Goal: Task Accomplishment & Management: Use online tool/utility

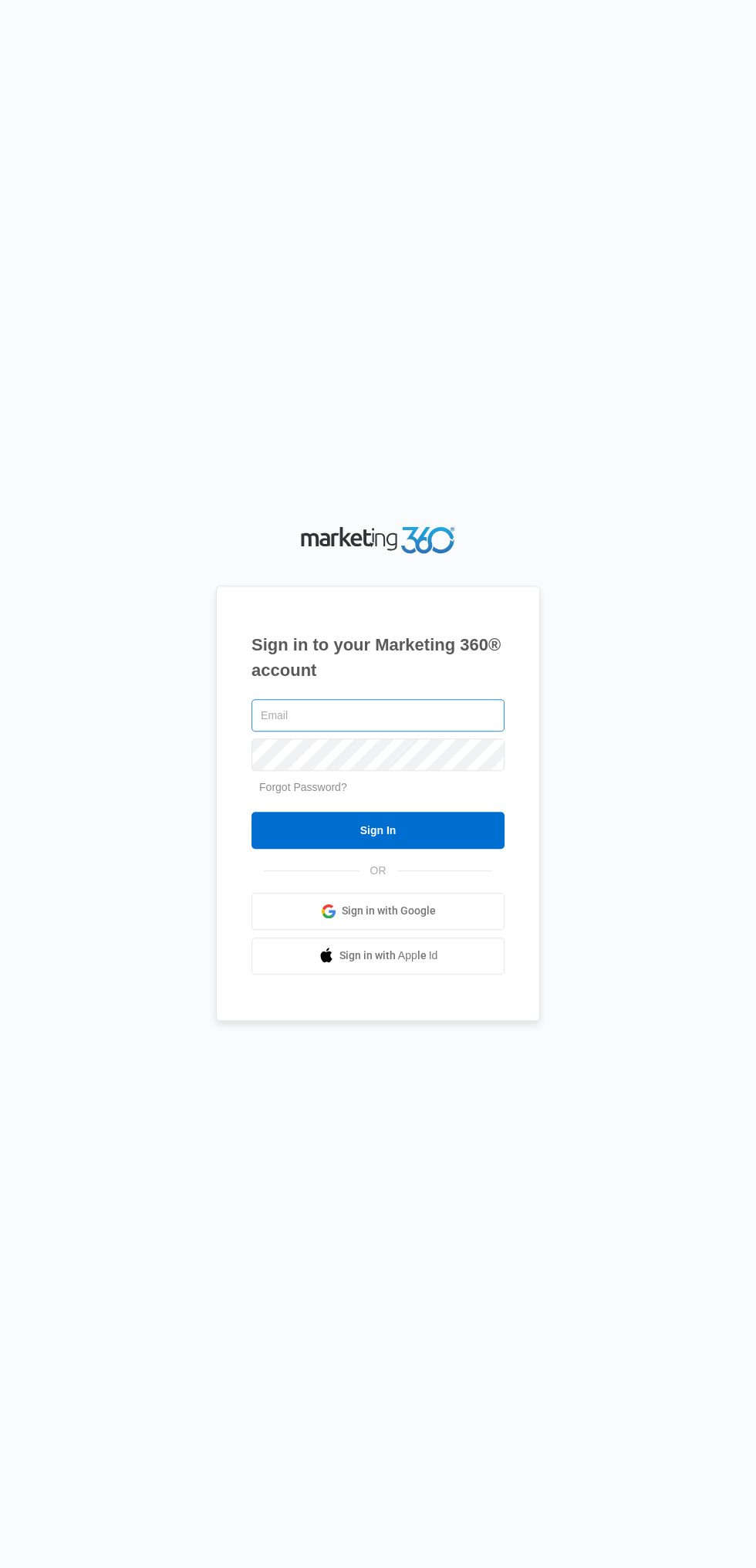
click at [271, 732] on input "text" at bounding box center [377, 715] width 253 height 32
type input "[EMAIL_ADDRESS][DOMAIN_NAME]"
click at [251, 812] on input "Sign In" at bounding box center [377, 830] width 253 height 37
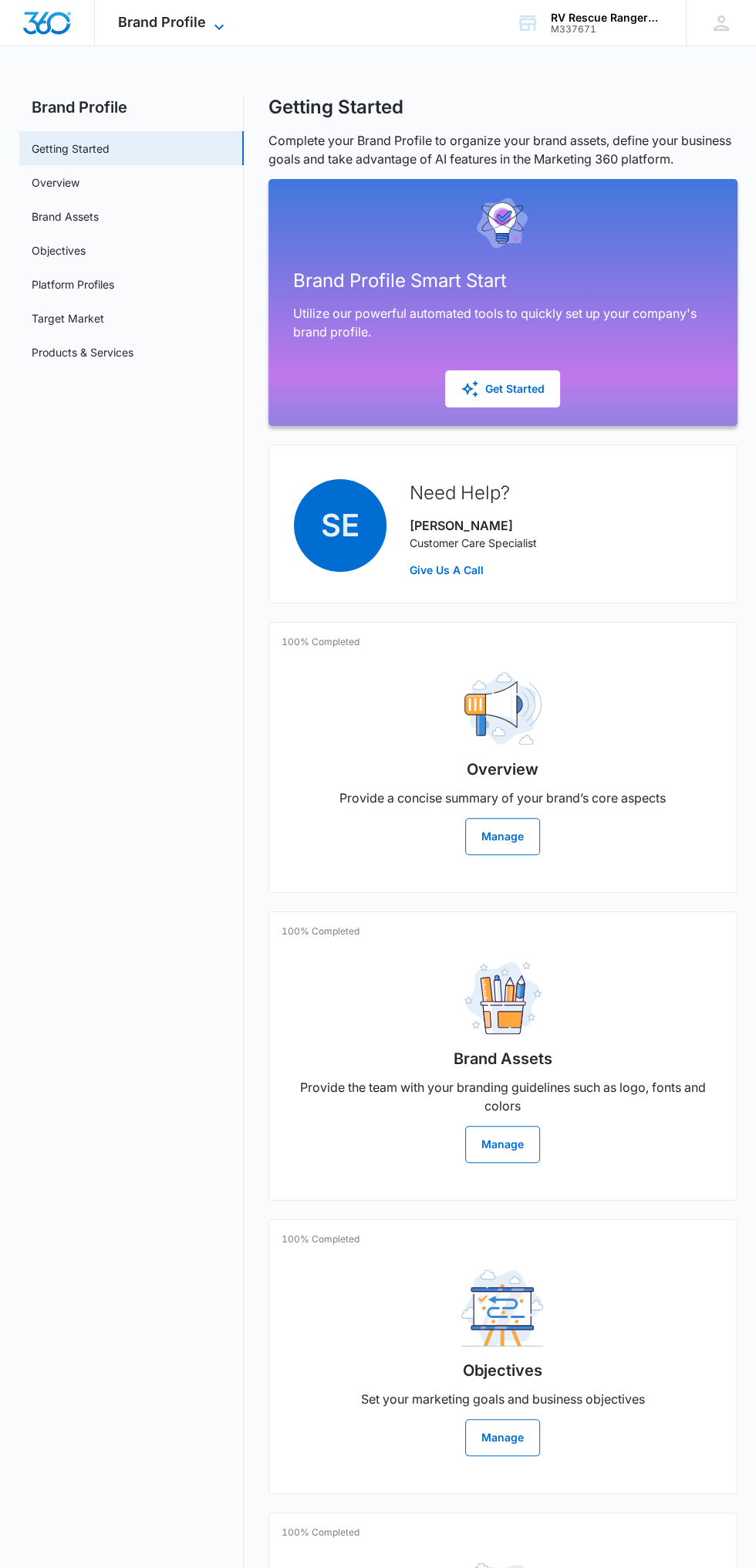
click at [187, 23] on span "Brand Profile" at bounding box center [162, 22] width 88 height 17
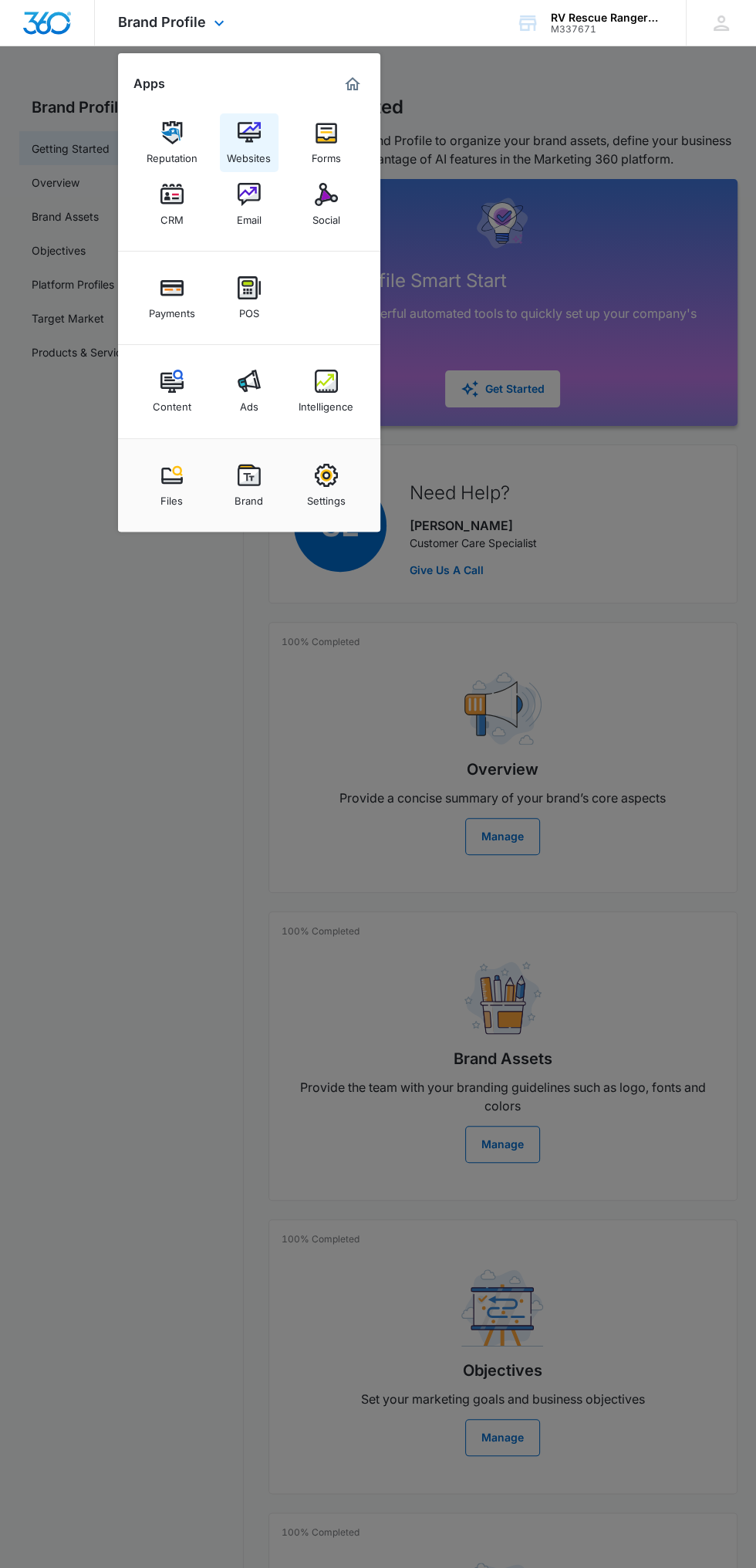
click at [270, 126] on link "Websites" at bounding box center [248, 143] width 59 height 59
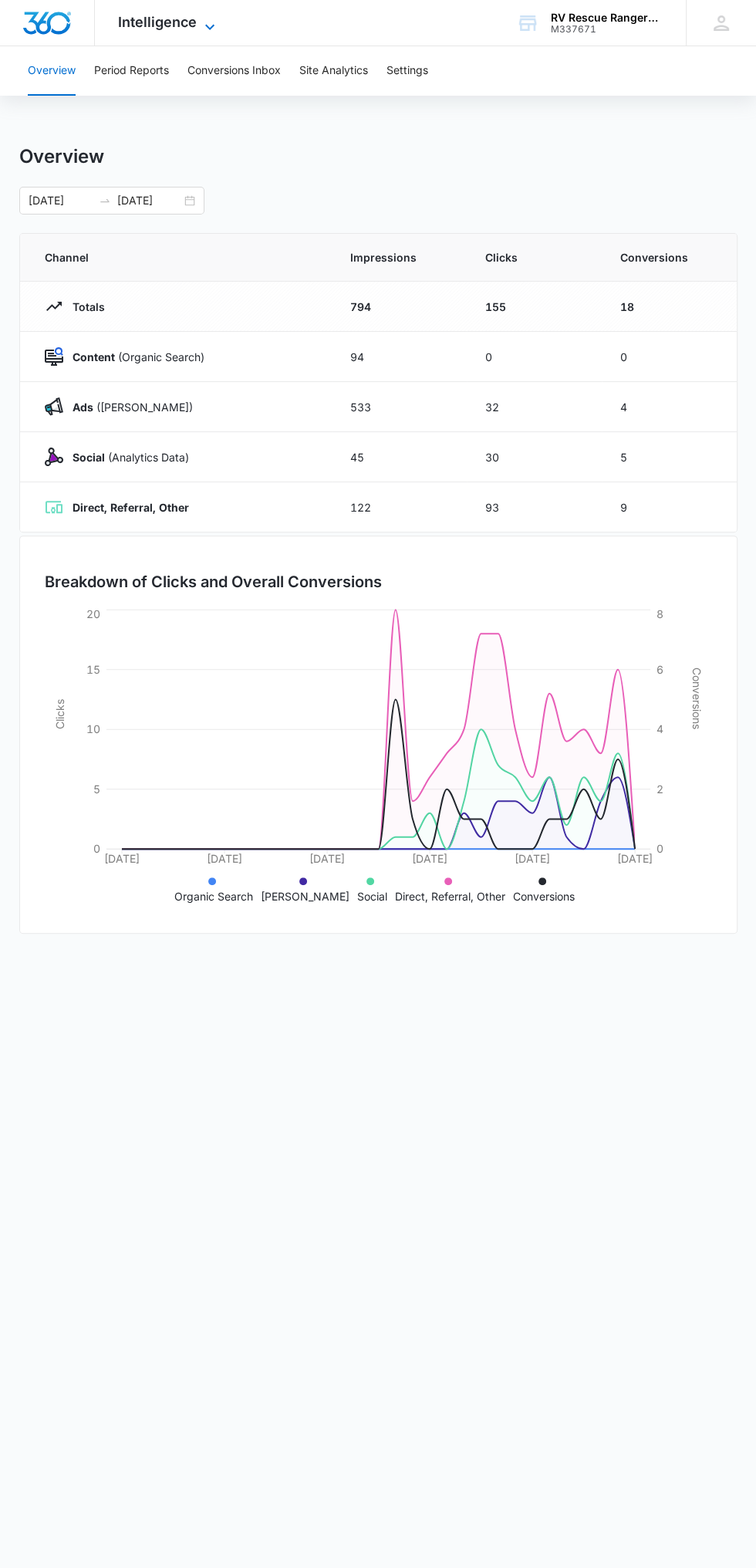
click at [208, 23] on icon at bounding box center [209, 26] width 18 height 18
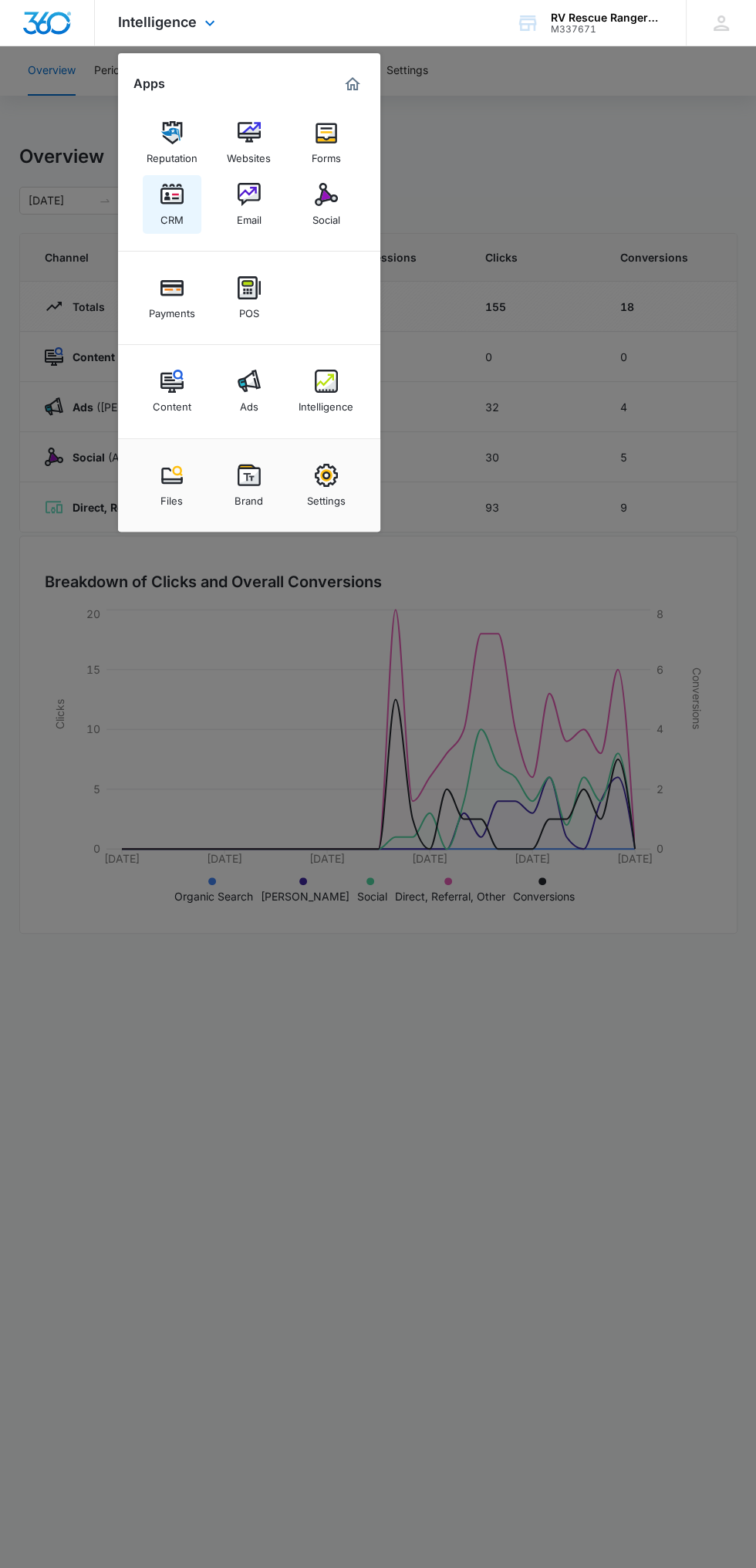
click at [182, 217] on div "CRM" at bounding box center [172, 215] width 23 height 20
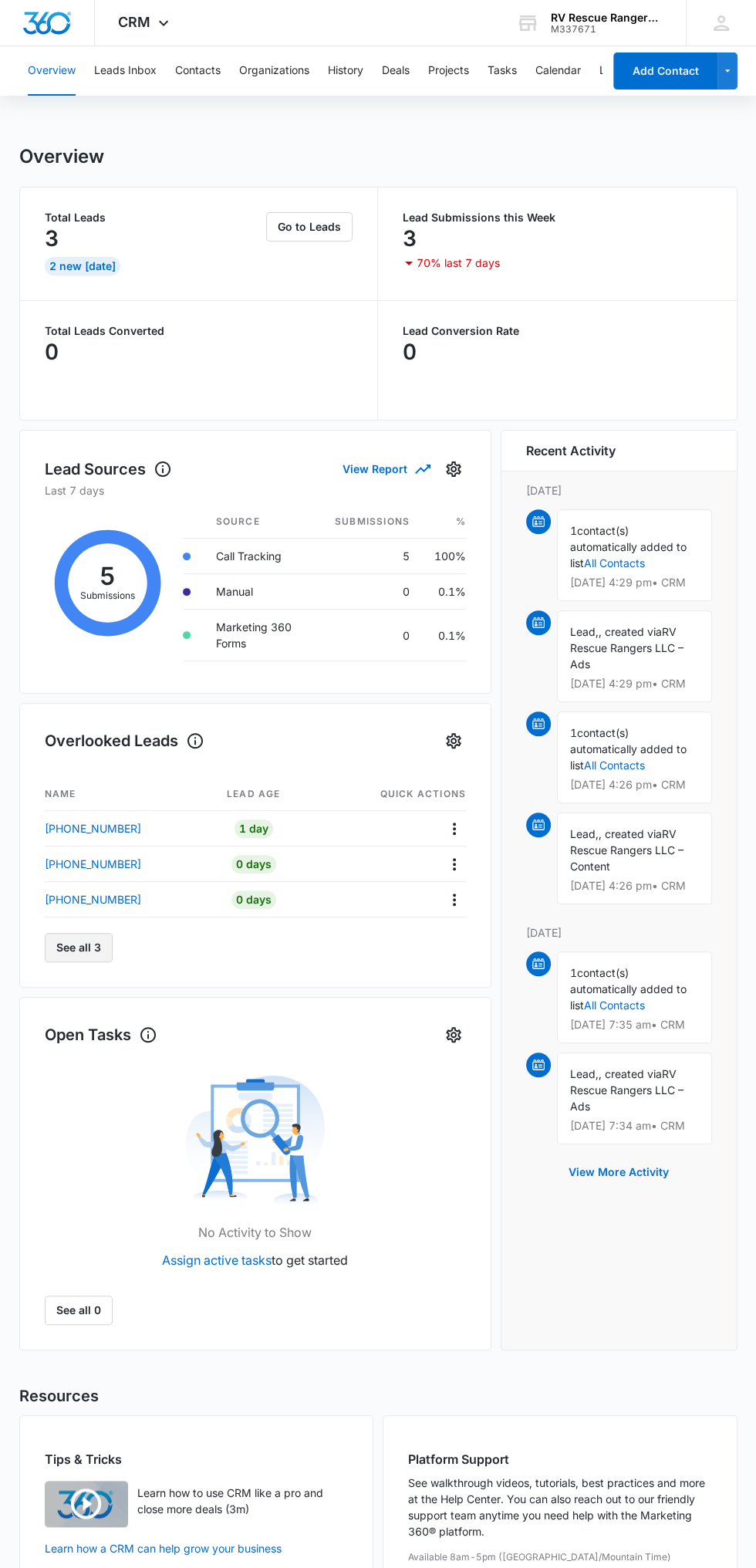
click at [67, 953] on button "See all 3" at bounding box center [79, 947] width 68 height 29
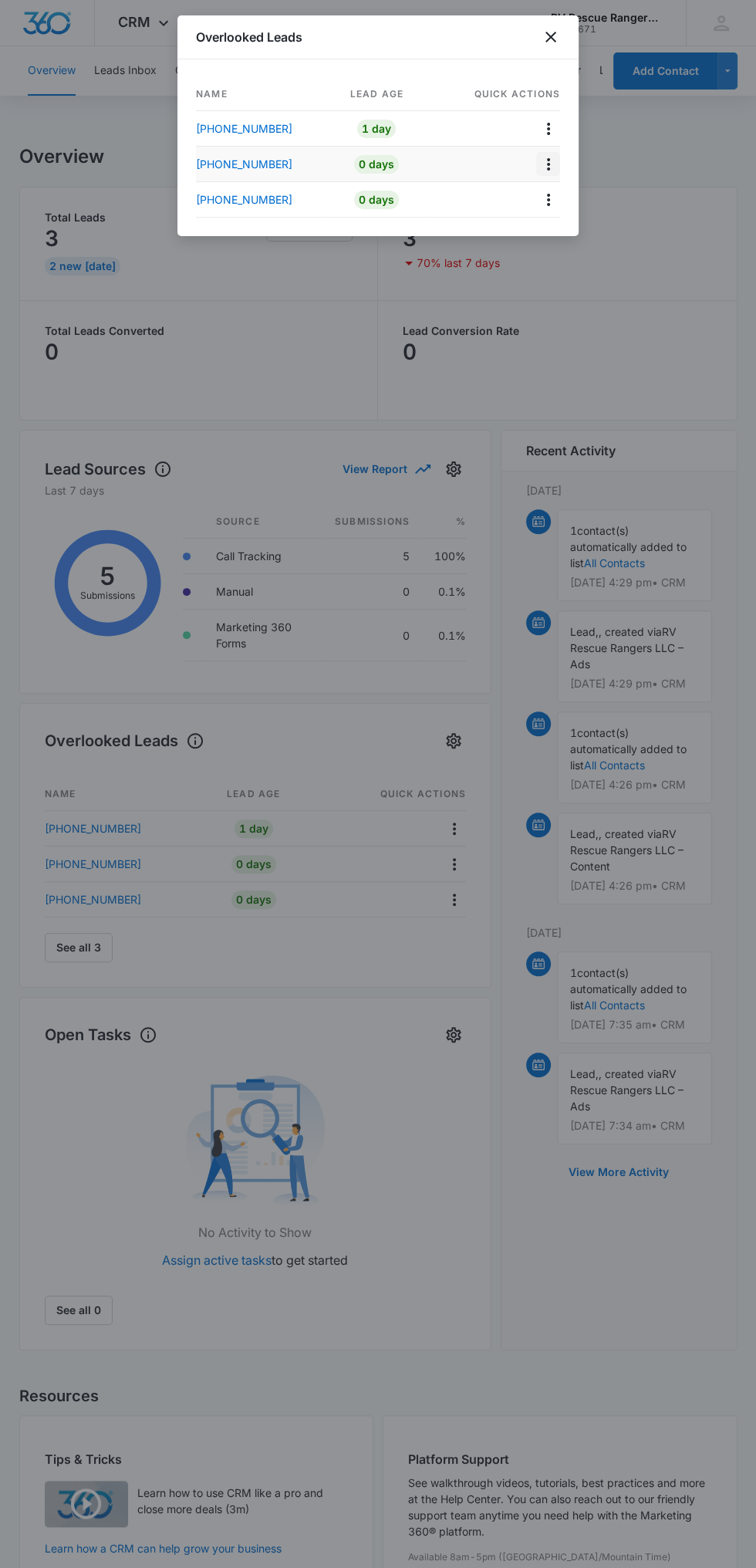
click at [558, 171] on button "Actions" at bounding box center [548, 164] width 24 height 24
click at [550, 37] on icon "close" at bounding box center [550, 37] width 10 height 11
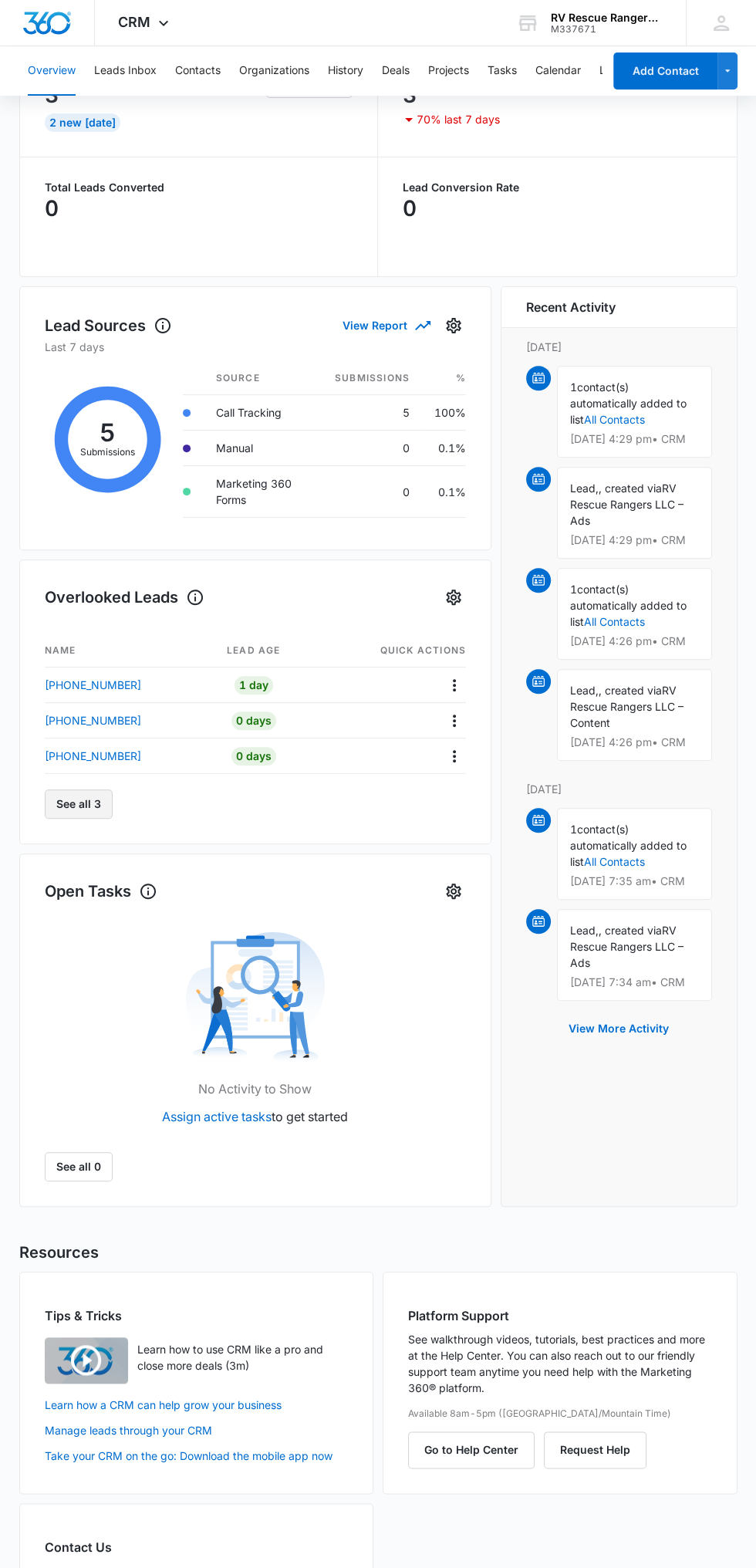
scroll to position [193, 0]
